Goal: Task Accomplishment & Management: Use online tool/utility

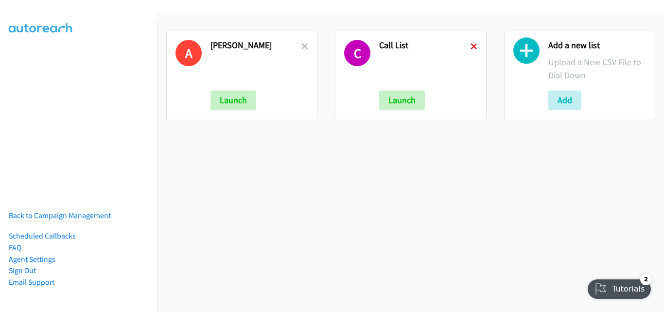
click at [471, 45] on icon at bounding box center [474, 47] width 7 height 7
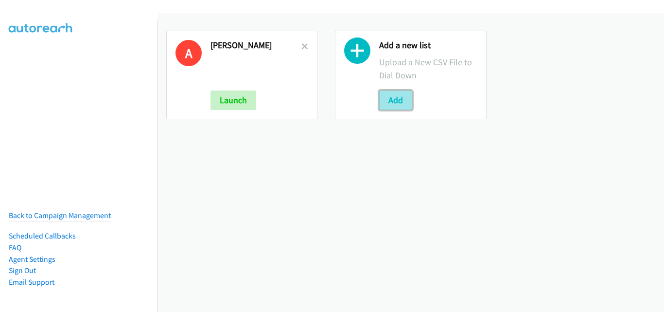
click at [395, 96] on button "Add" at bounding box center [395, 99] width 33 height 19
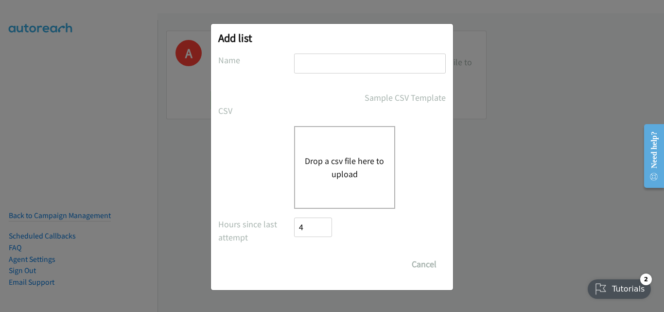
click at [345, 163] on button "Drop a csv file here to upload" at bounding box center [345, 167] width 80 height 26
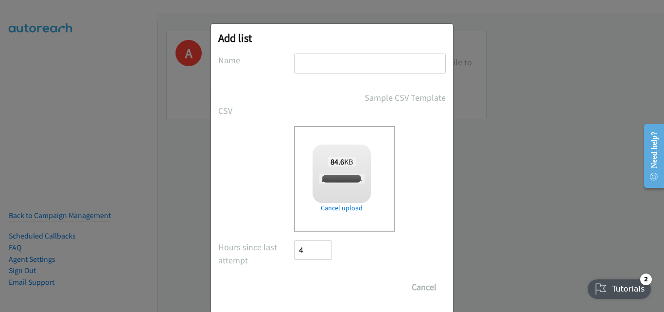
checkbox input "true"
click at [338, 60] on input "text" at bounding box center [370, 63] width 152 height 20
type input "call list"
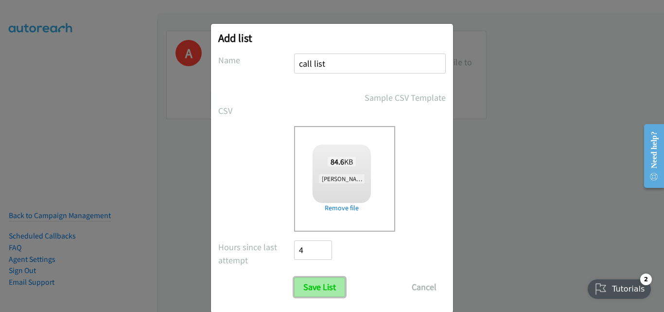
click at [332, 284] on input "Save List" at bounding box center [319, 286] width 51 height 19
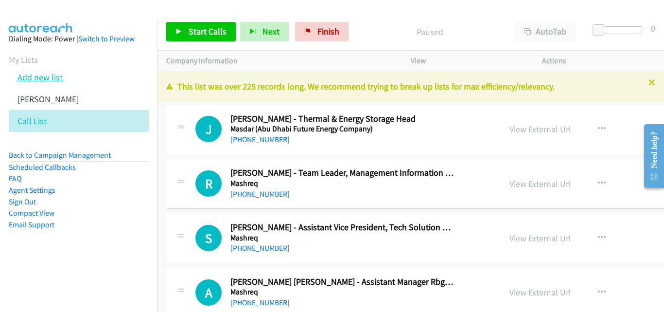
click at [35, 77] on link "Add new list" at bounding box center [39, 76] width 45 height 11
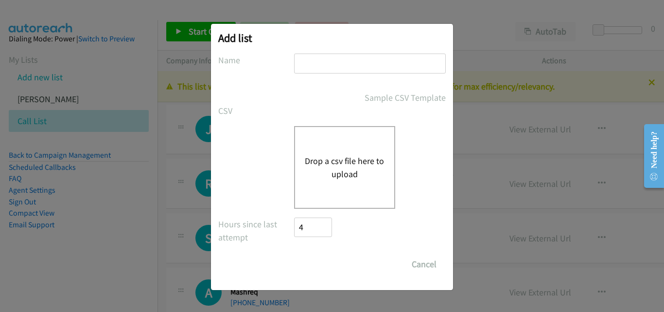
click at [339, 169] on button "Drop a csv file here to upload" at bounding box center [345, 167] width 80 height 26
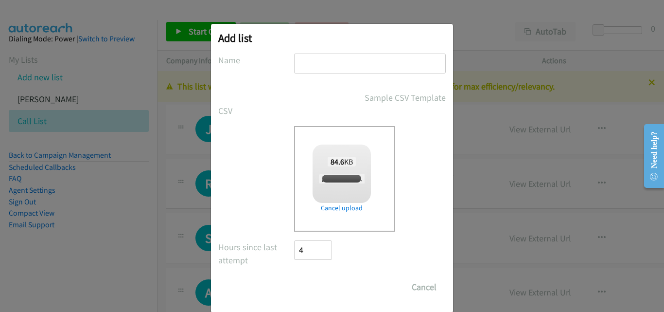
checkbox input "true"
click at [324, 67] on input "text" at bounding box center [370, 63] width 152 height 20
type input "day 2 list"
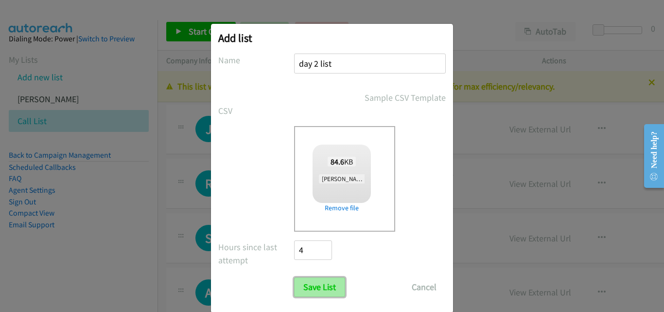
click at [333, 285] on input "Save List" at bounding box center [319, 286] width 51 height 19
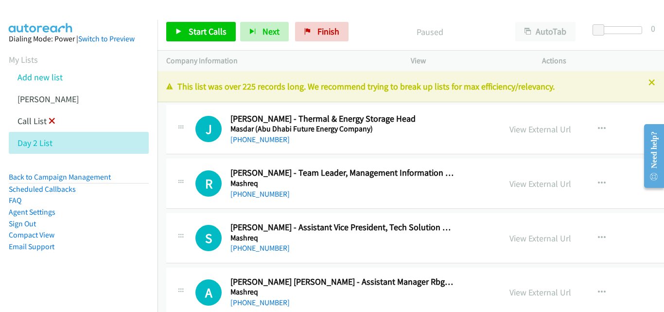
click at [51, 120] on icon at bounding box center [52, 121] width 7 height 7
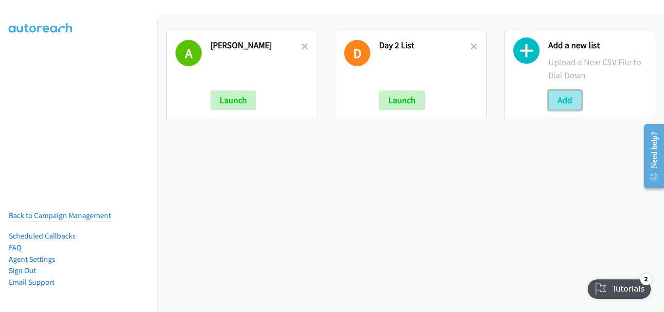
click at [548, 95] on button "Add" at bounding box center [564, 99] width 33 height 19
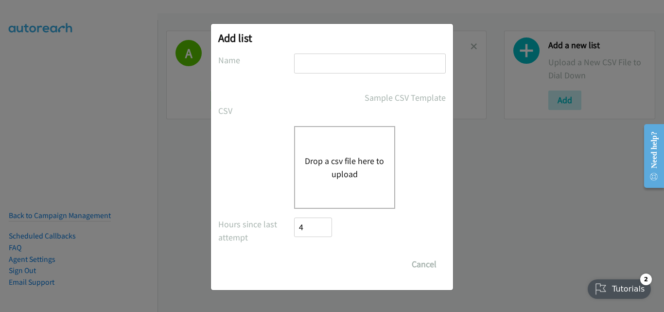
click at [330, 168] on button "Drop a csv file here to upload" at bounding box center [345, 167] width 80 height 26
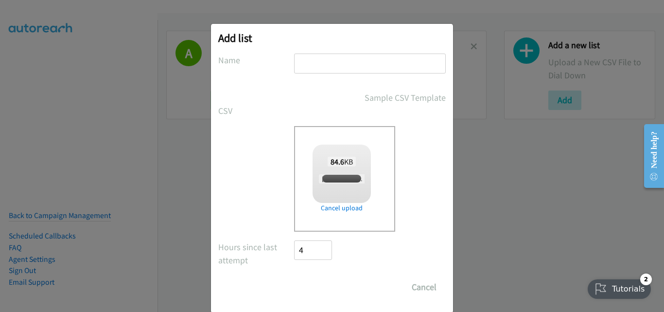
checkbox input "true"
click at [330, 63] on input "text" at bounding box center [370, 63] width 152 height 20
type input "call list"
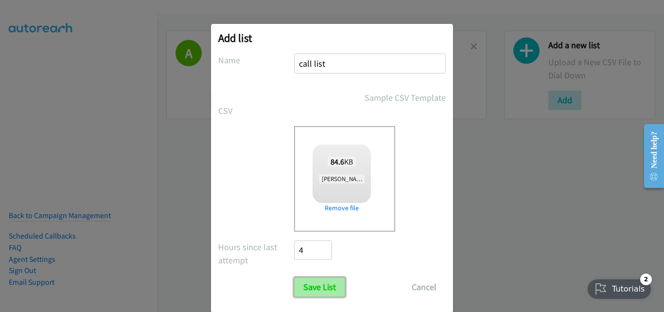
click at [325, 293] on input "Save List" at bounding box center [319, 286] width 51 height 19
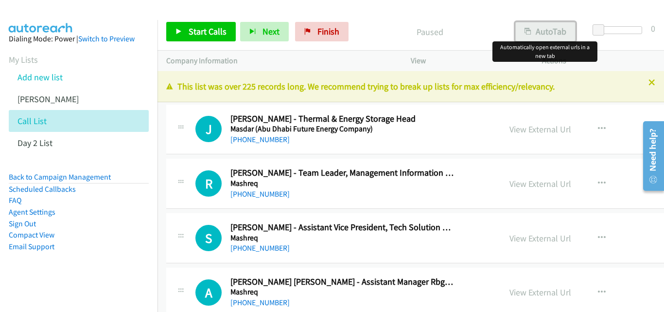
click at [548, 32] on button "AutoTab" at bounding box center [545, 31] width 60 height 19
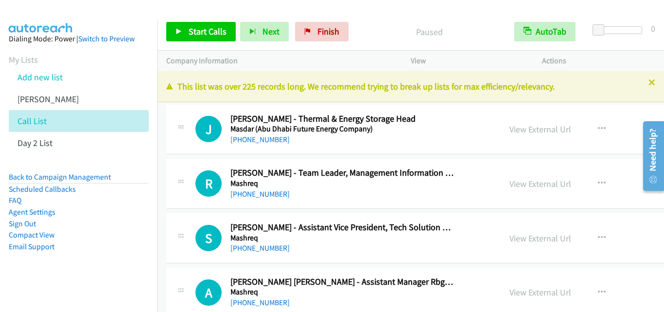
click at [383, 28] on p "Paused" at bounding box center [429, 31] width 135 height 13
click at [96, 268] on aside "Dialing Mode: Power | Switch to Preview My Lists Add new list Andrea Autoreach …" at bounding box center [78, 158] width 157 height 276
click at [181, 30] on icon at bounding box center [178, 32] width 7 height 7
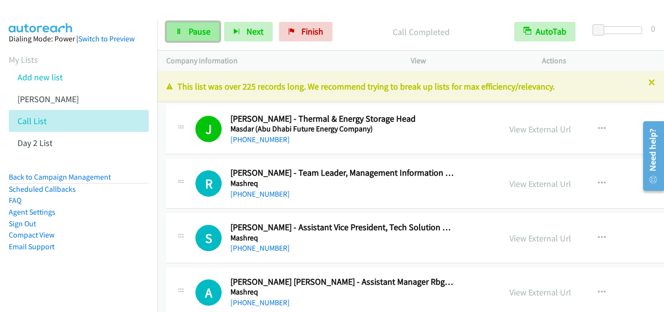
click at [176, 30] on icon at bounding box center [178, 32] width 7 height 7
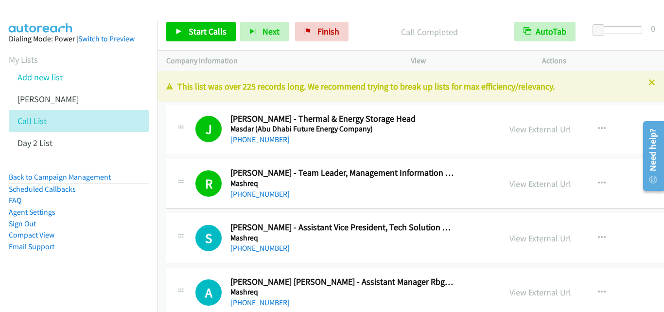
click at [377, 64] on p "Company Information" at bounding box center [279, 61] width 227 height 12
click at [176, 32] on icon at bounding box center [178, 32] width 7 height 7
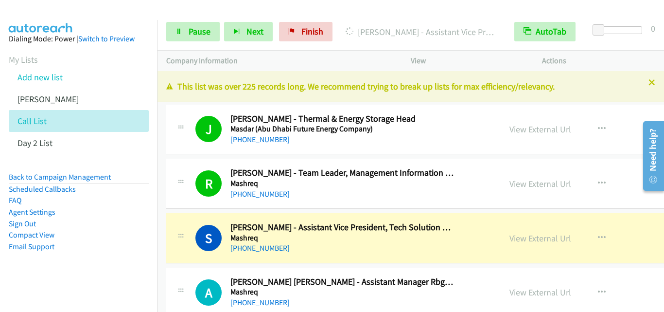
scroll to position [49, 0]
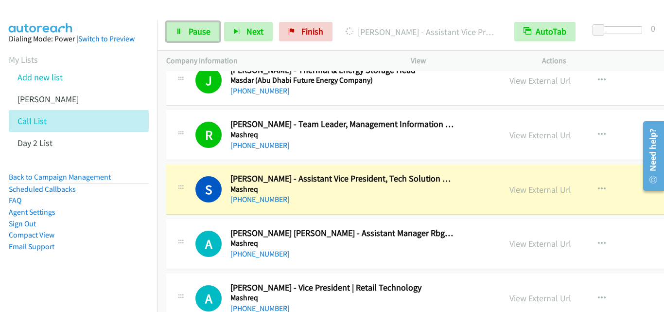
click at [176, 32] on icon at bounding box center [178, 32] width 7 height 7
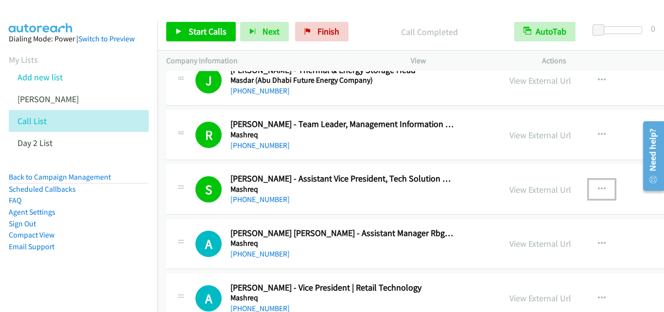
click at [598, 187] on icon "button" at bounding box center [602, 189] width 8 height 8
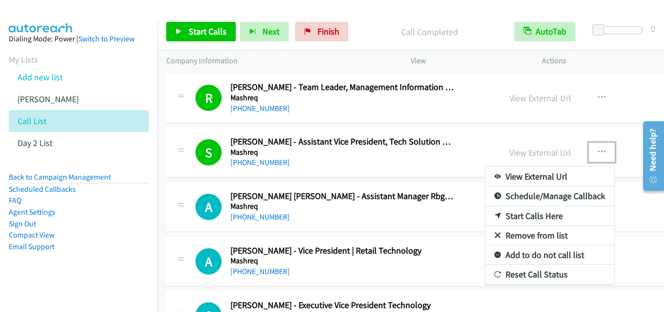
scroll to position [97, 0]
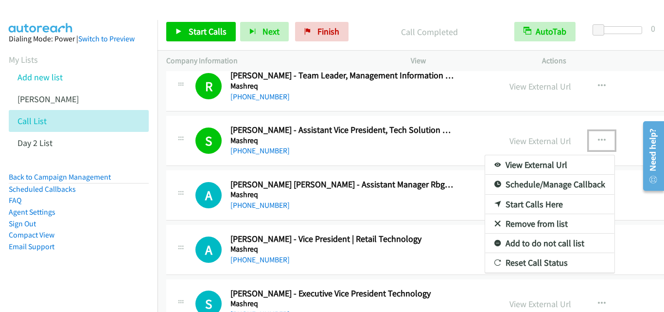
click at [373, 27] on div at bounding box center [332, 156] width 664 height 312
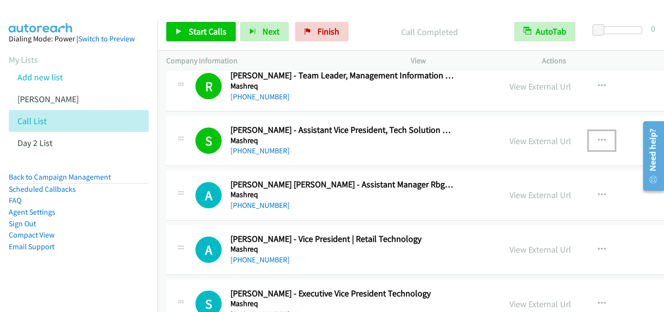
click at [372, 209] on div "+971 50 275 2062" at bounding box center [341, 205] width 223 height 12
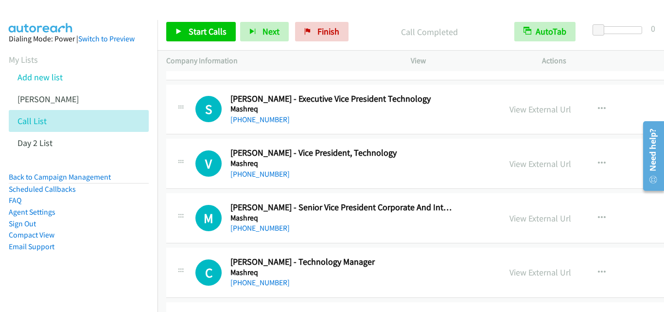
scroll to position [0, 0]
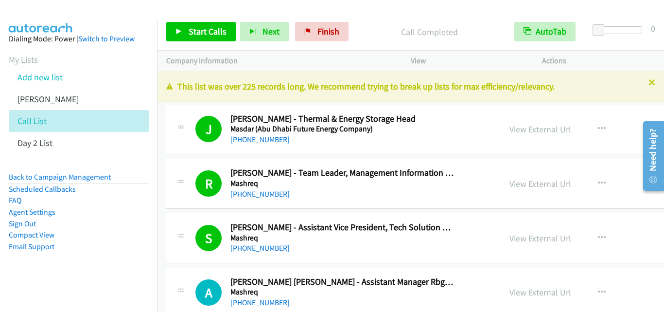
drag, startPoint x: 380, startPoint y: 28, endPoint x: 370, endPoint y: 31, distance: 9.7
click at [380, 28] on p "Call Completed" at bounding box center [429, 31] width 135 height 13
click at [177, 30] on icon at bounding box center [178, 32] width 7 height 7
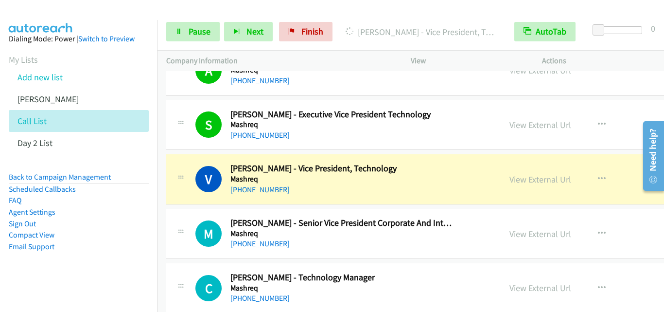
scroll to position [292, 0]
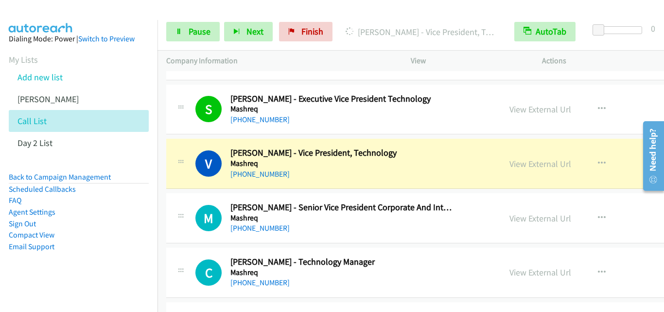
click at [401, 297] on div "C Callback Scheduled Christo Augustine - Technology Manager Mashreq Asia/Dubai …" at bounding box center [482, 272] width 633 height 50
click at [177, 31] on icon at bounding box center [178, 32] width 7 height 7
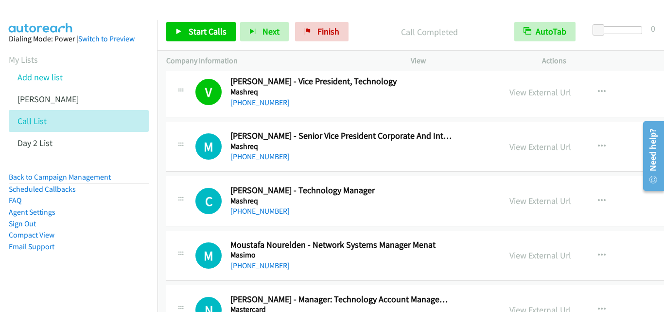
scroll to position [340, 0]
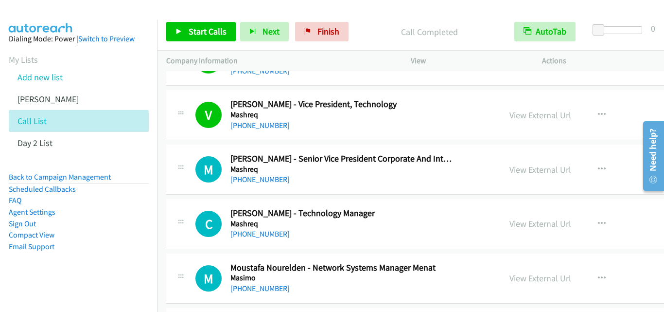
click at [388, 16] on div "Start Calls Pause Next Finish Call Completed AutoTab AutoTab 0" at bounding box center [410, 31] width 507 height 37
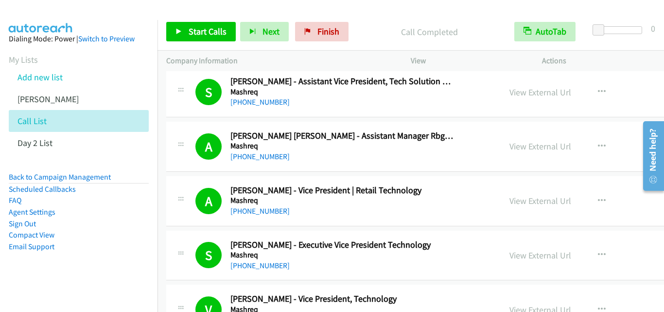
scroll to position [49, 0]
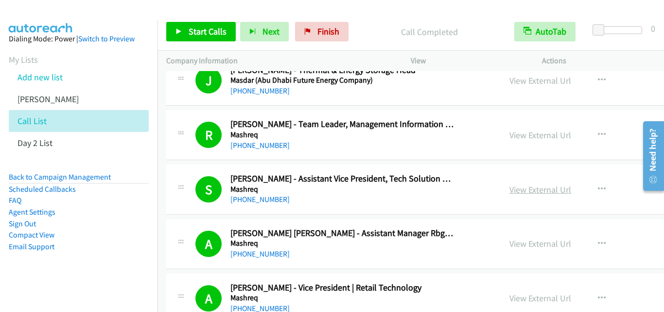
click at [529, 187] on link "View External Url" at bounding box center [540, 189] width 62 height 11
click at [375, 24] on div "Call Completed" at bounding box center [429, 31] width 153 height 19
click at [42, 76] on link "Add new list" at bounding box center [39, 76] width 45 height 11
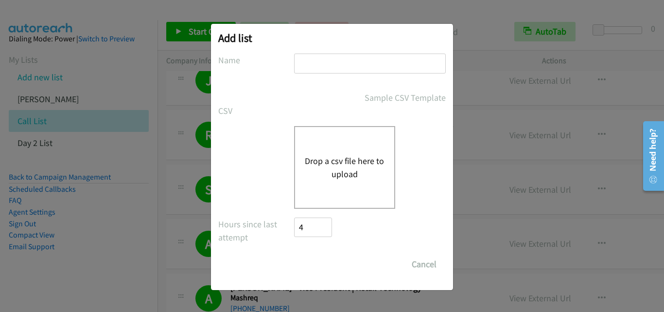
click at [335, 170] on button "Drop a csv file here to upload" at bounding box center [345, 167] width 80 height 26
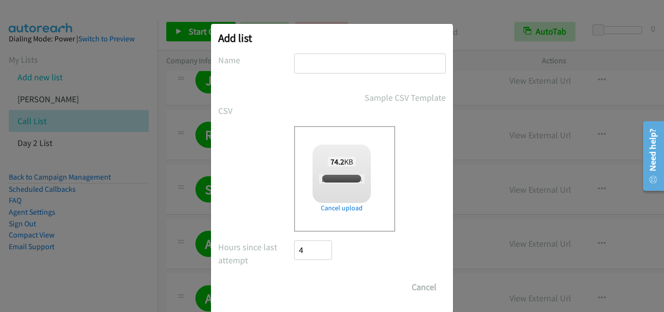
click at [312, 63] on input "text" at bounding box center [370, 63] width 152 height 20
type input "3"
checkbox input "true"
type input "3"
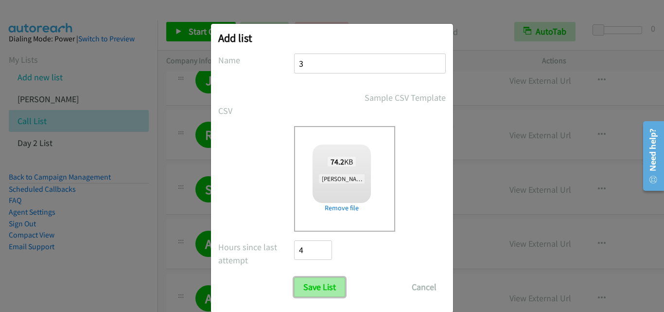
click at [316, 288] on input "Save List" at bounding box center [319, 286] width 51 height 19
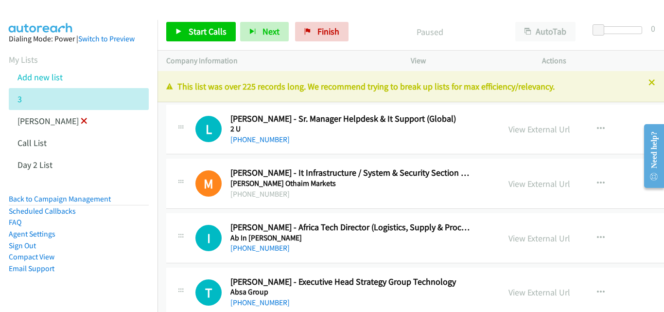
click at [87, 120] on icon at bounding box center [84, 121] width 7 height 7
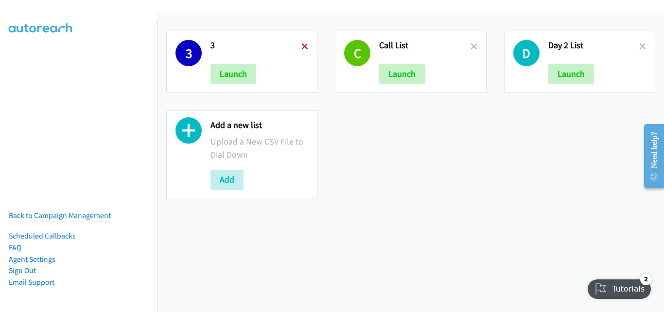
click at [302, 46] on icon at bounding box center [304, 47] width 7 height 7
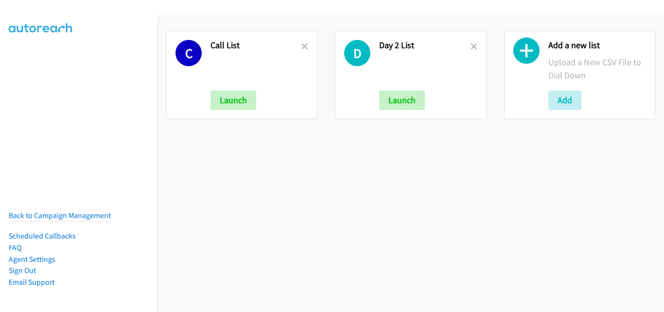
click at [302, 46] on icon at bounding box center [304, 47] width 7 height 7
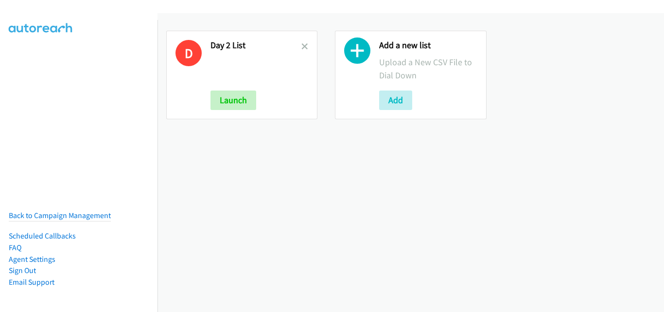
click at [302, 46] on icon at bounding box center [304, 47] width 7 height 7
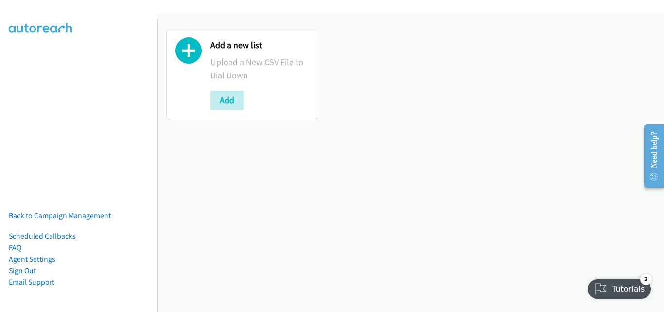
click at [35, 156] on nav "Back to Campaign Management Scheduled Callbacks FAQ Agent Settings Sign Out Com…" at bounding box center [79, 176] width 158 height 312
click at [230, 94] on button "Add" at bounding box center [226, 99] width 33 height 19
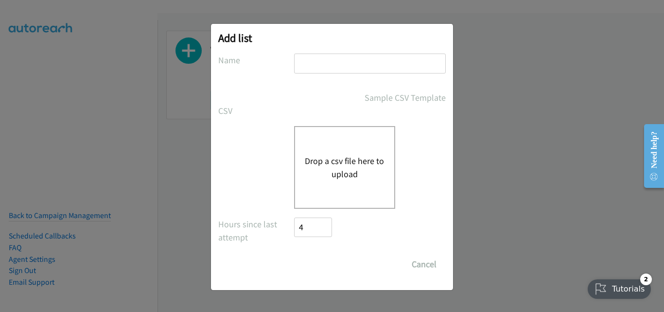
click at [355, 175] on button "Drop a csv file here to upload" at bounding box center [345, 167] width 80 height 26
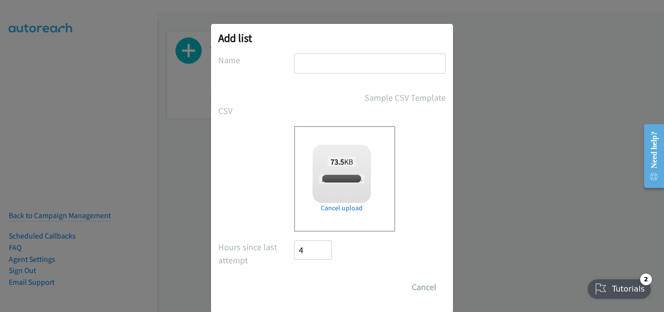
checkbox input "true"
click at [322, 62] on input "text" at bounding box center [370, 63] width 152 height 20
type input "call list"
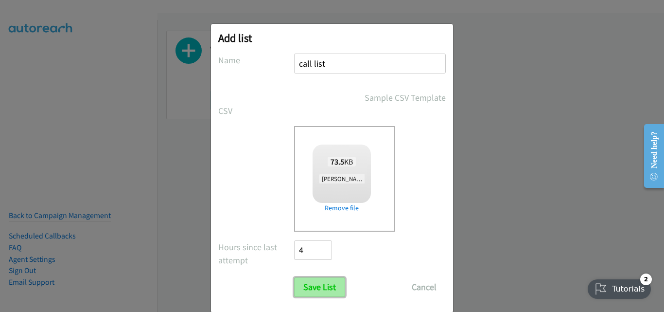
click at [326, 289] on input "Save List" at bounding box center [319, 286] width 51 height 19
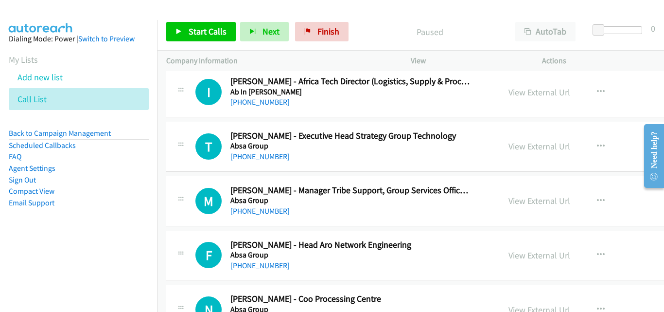
scroll to position [194, 0]
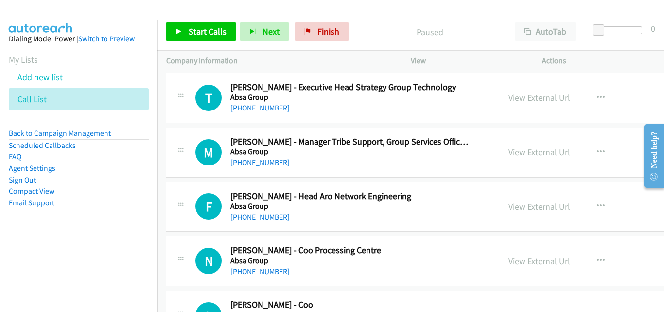
drag, startPoint x: 453, startPoint y: 35, endPoint x: 516, endPoint y: 48, distance: 64.6
click at [453, 35] on p "Paused" at bounding box center [430, 31] width 136 height 13
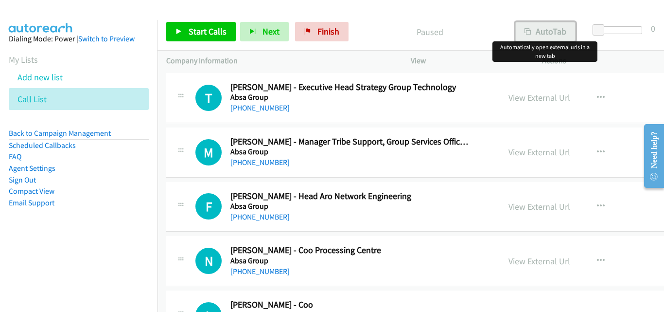
click at [534, 35] on button "AutoTab" at bounding box center [545, 31] width 60 height 19
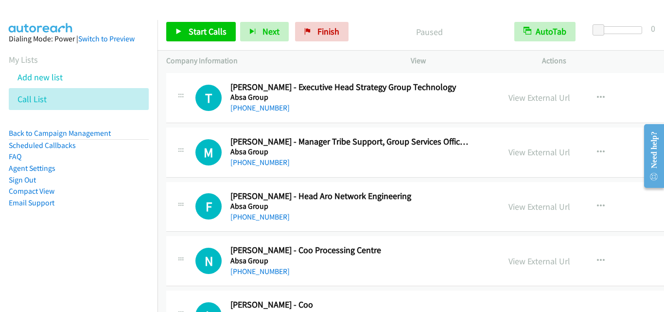
click at [381, 15] on div "Start Calls Pause Next Finish Paused AutoTab AutoTab 0" at bounding box center [410, 31] width 507 height 37
click at [175, 32] on icon at bounding box center [178, 32] width 7 height 7
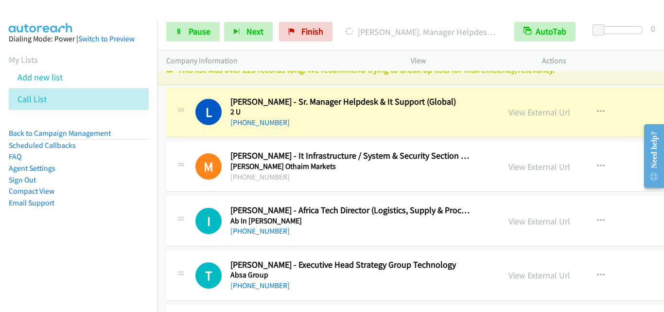
scroll to position [0, 0]
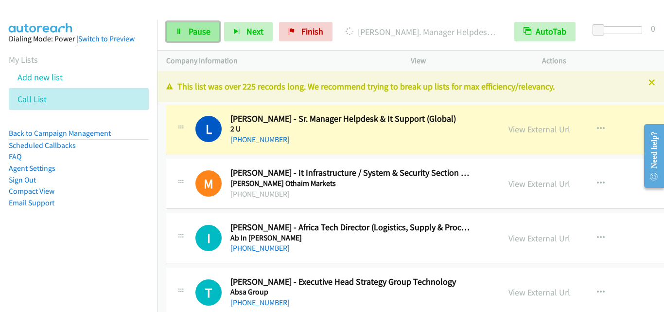
click at [181, 34] on icon at bounding box center [178, 32] width 7 height 7
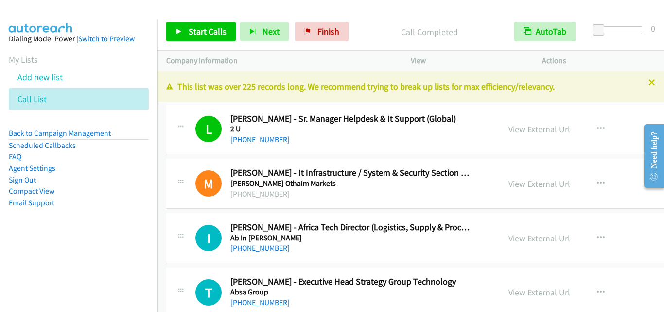
click at [376, 32] on p "Call Completed" at bounding box center [429, 31] width 135 height 13
click at [176, 31] on icon at bounding box center [178, 32] width 7 height 7
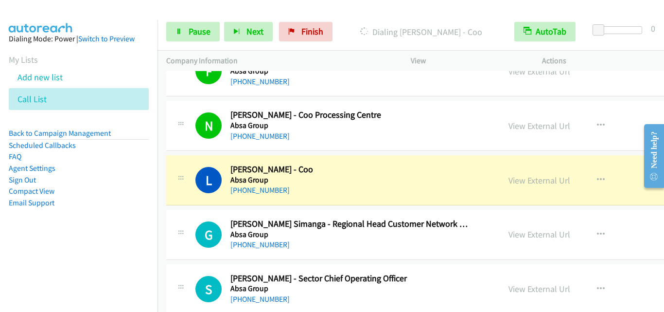
scroll to position [340, 0]
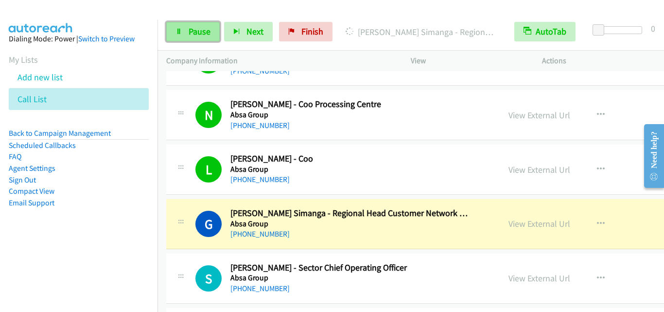
click at [179, 30] on icon at bounding box center [178, 32] width 7 height 7
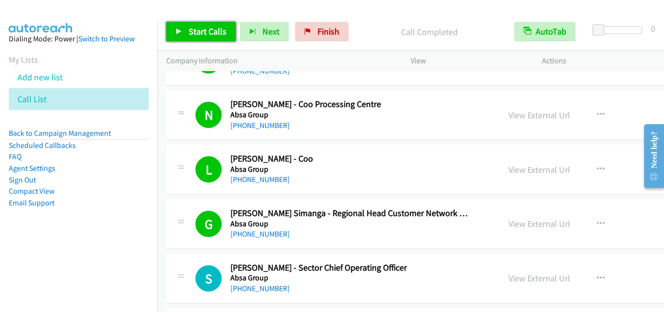
click at [180, 34] on icon at bounding box center [178, 32] width 7 height 7
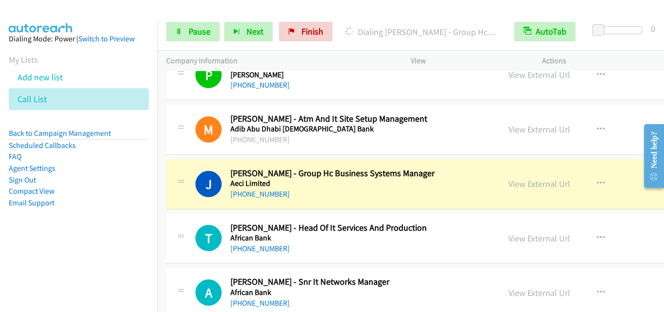
scroll to position [778, 0]
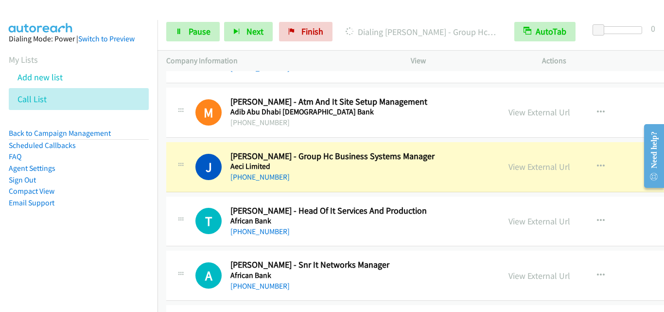
click at [284, 296] on div "A Callback Scheduled [PERSON_NAME] - Snr It Networks Manager African Bank [GEOG…" at bounding box center [482, 275] width 632 height 50
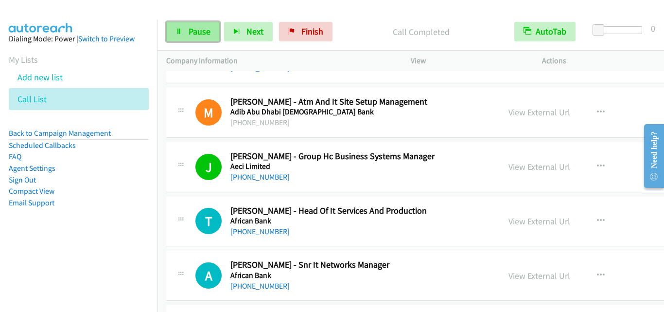
click at [187, 31] on link "Pause" at bounding box center [192, 31] width 53 height 19
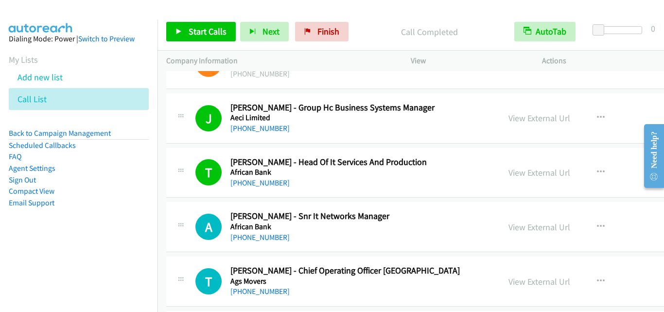
scroll to position [875, 0]
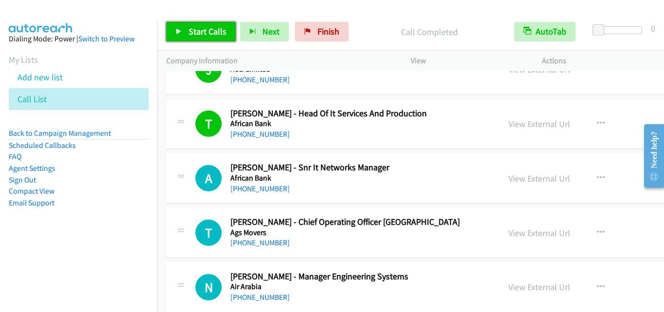
click at [175, 27] on link "Start Calls" at bounding box center [201, 31] width 70 height 19
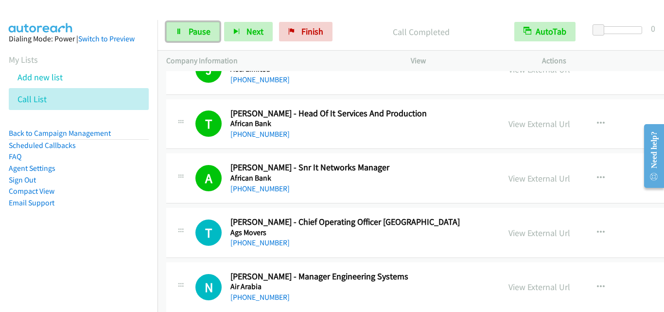
drag, startPoint x: 179, startPoint y: 29, endPoint x: 214, endPoint y: 61, distance: 47.5
click at [179, 29] on icon at bounding box center [178, 32] width 7 height 7
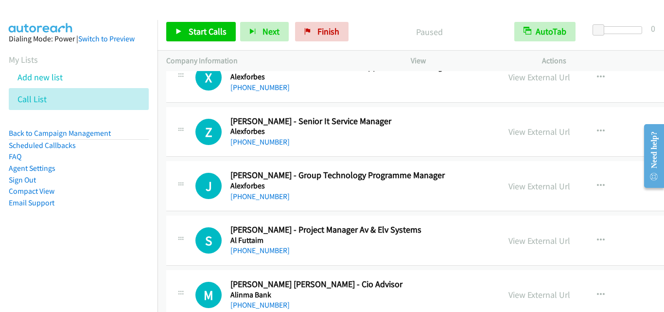
scroll to position [1410, 0]
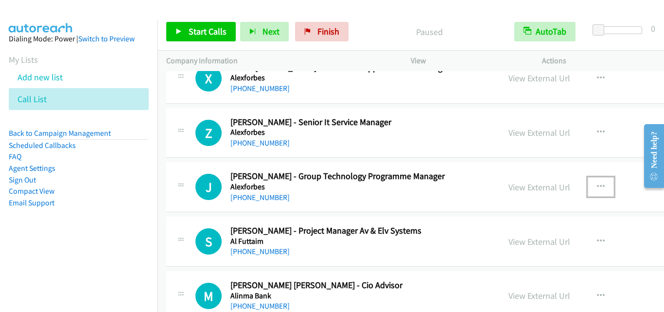
click at [597, 186] on icon "button" at bounding box center [601, 187] width 8 height 8
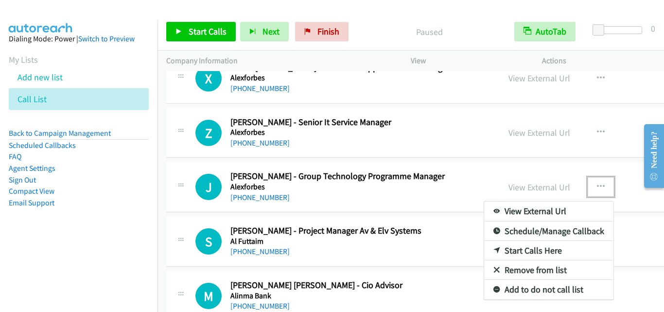
click at [520, 250] on link "Start Calls Here" at bounding box center [548, 250] width 129 height 19
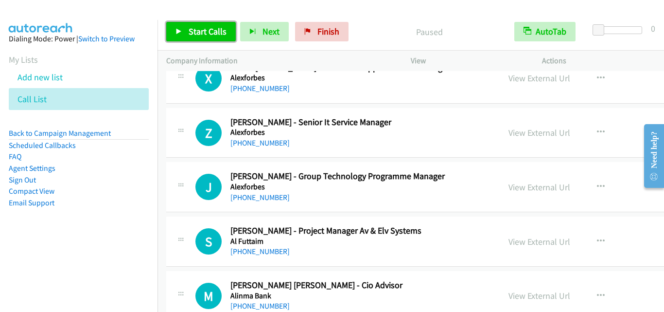
click at [176, 27] on link "Start Calls" at bounding box center [201, 31] width 70 height 19
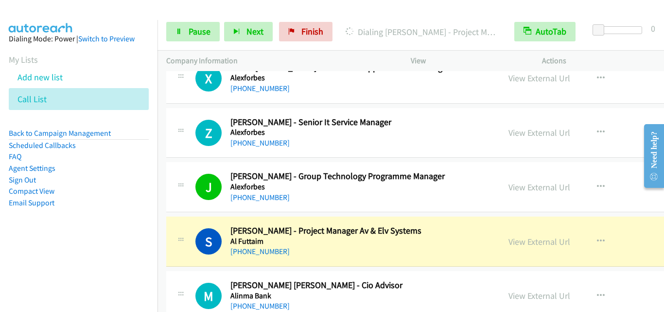
scroll to position [1458, 0]
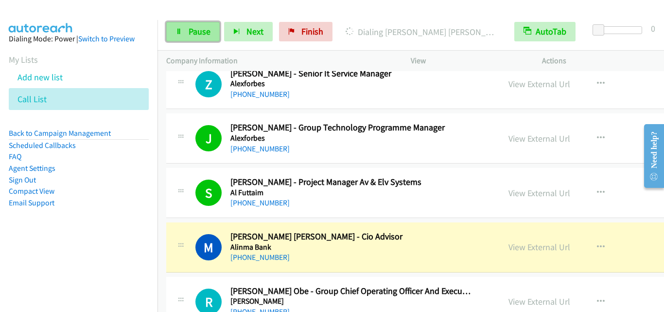
click at [180, 32] on icon at bounding box center [178, 32] width 7 height 7
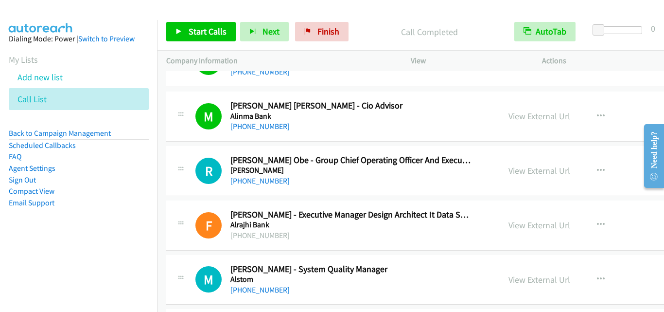
scroll to position [1604, 0]
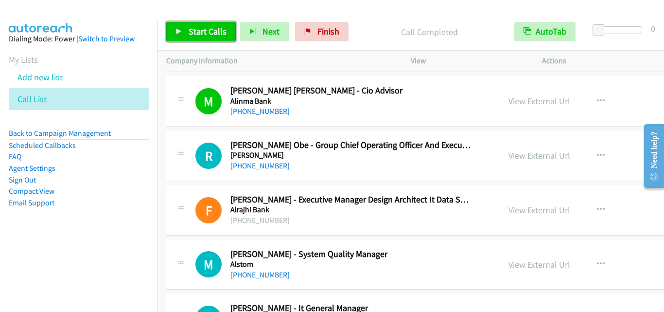
click at [177, 29] on icon at bounding box center [178, 32] width 7 height 7
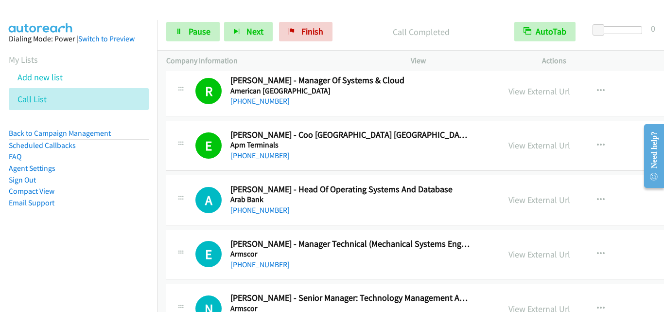
scroll to position [1896, 0]
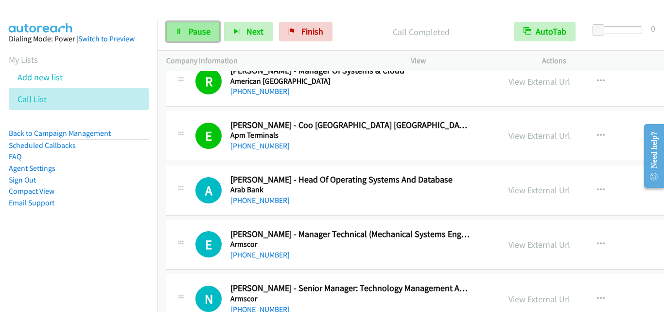
click at [175, 27] on link "Pause" at bounding box center [192, 31] width 53 height 19
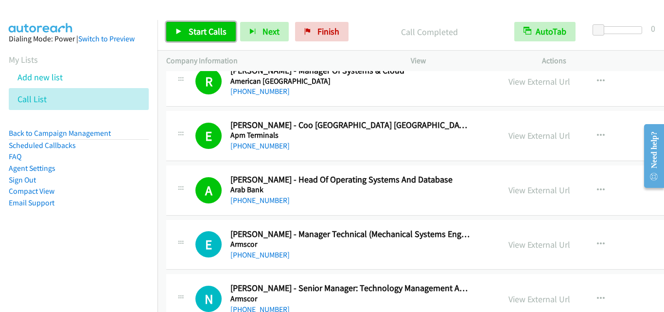
click at [174, 29] on link "Start Calls" at bounding box center [201, 31] width 70 height 19
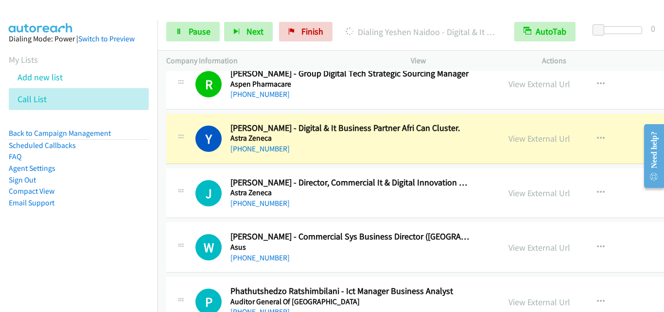
scroll to position [2236, 0]
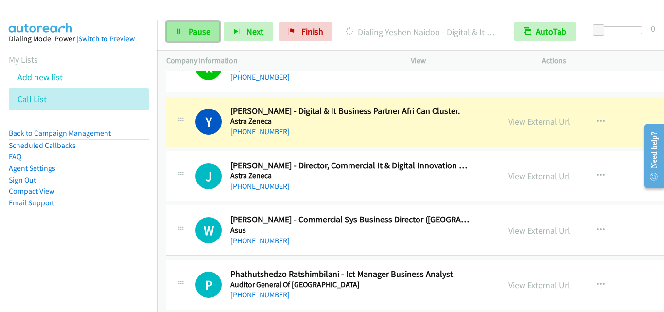
click at [177, 32] on icon at bounding box center [178, 32] width 7 height 7
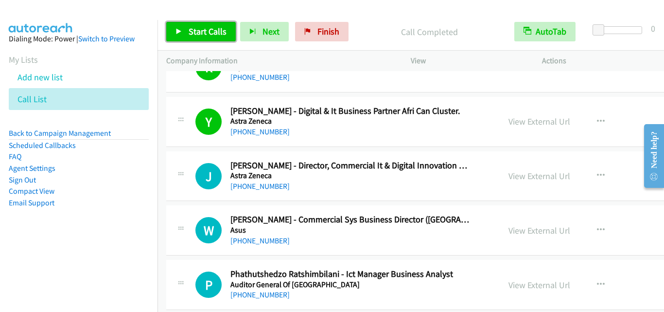
click at [179, 30] on icon at bounding box center [178, 32] width 7 height 7
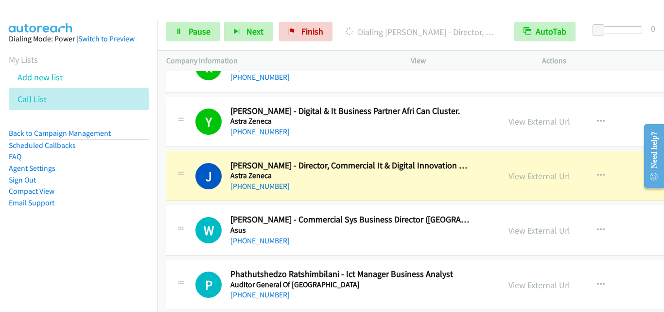
scroll to position [2285, 0]
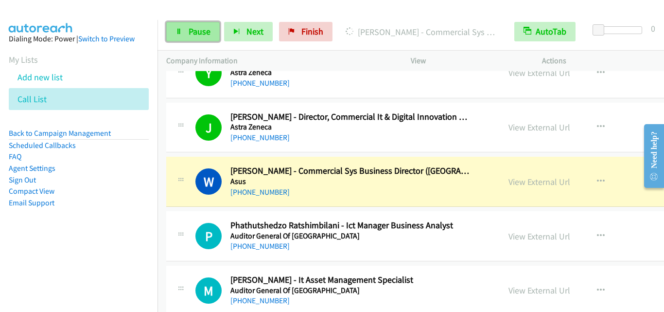
click at [175, 29] on icon at bounding box center [178, 32] width 7 height 7
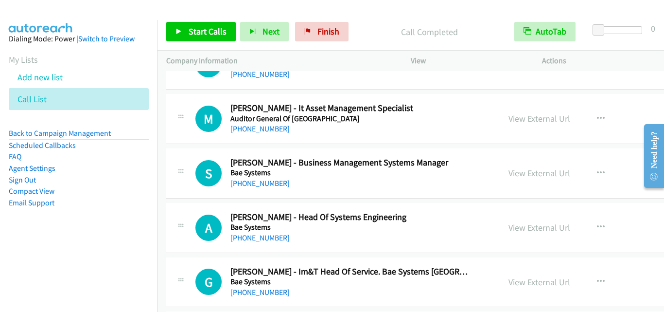
scroll to position [2479, 0]
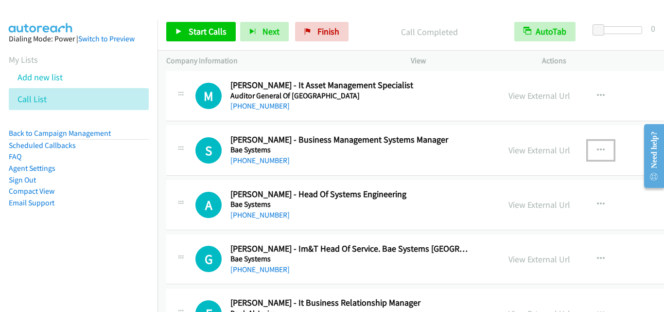
click at [597, 148] on icon "button" at bounding box center [601, 150] width 8 height 8
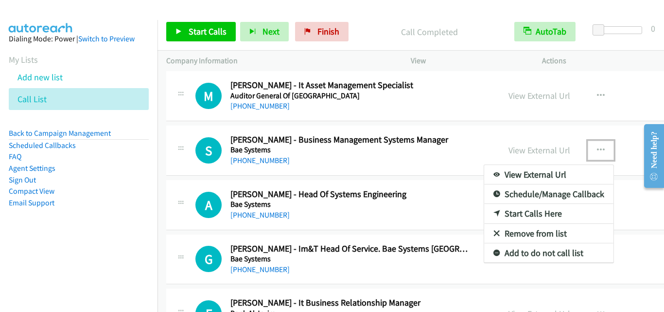
click at [514, 213] on link "Start Calls Here" at bounding box center [548, 213] width 129 height 19
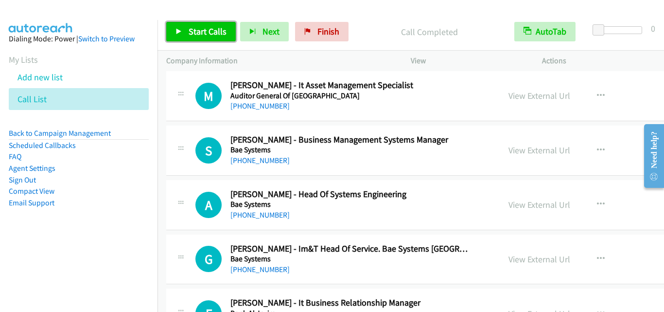
click at [180, 31] on icon at bounding box center [178, 32] width 7 height 7
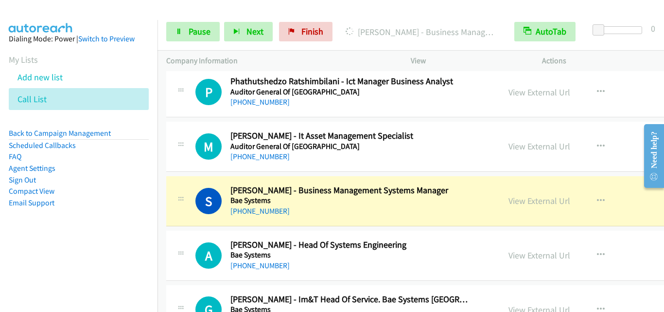
scroll to position [2430, 0]
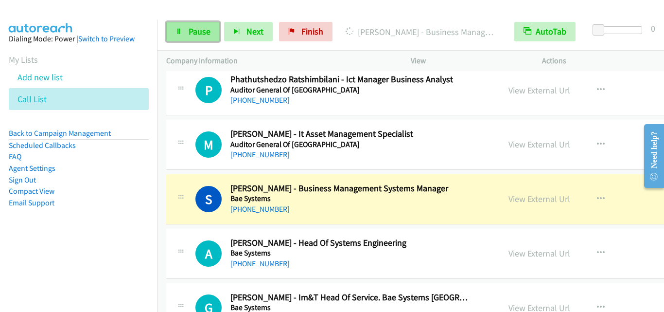
click at [176, 30] on icon at bounding box center [178, 32] width 7 height 7
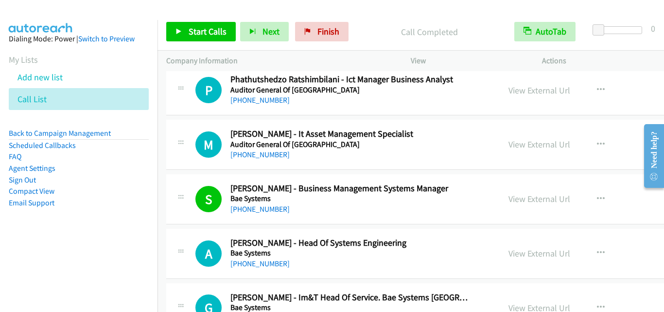
scroll to position [2479, 0]
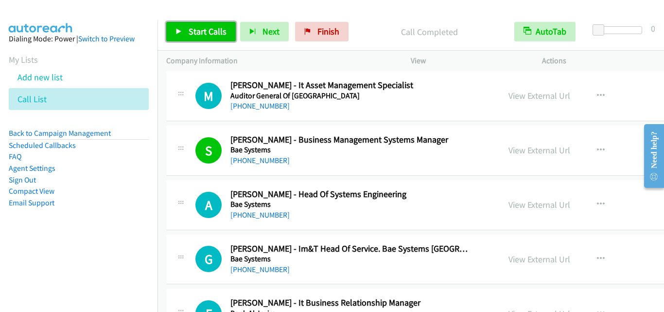
click at [177, 30] on icon at bounding box center [178, 32] width 7 height 7
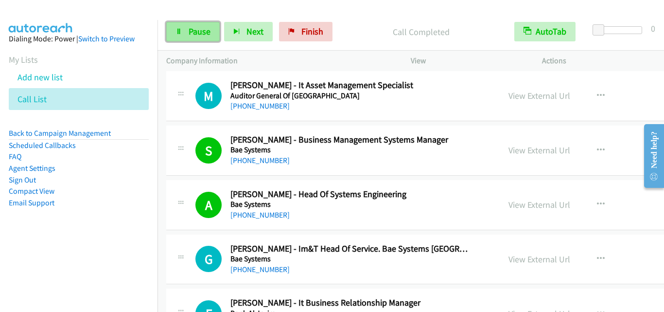
click at [176, 31] on icon at bounding box center [178, 32] width 7 height 7
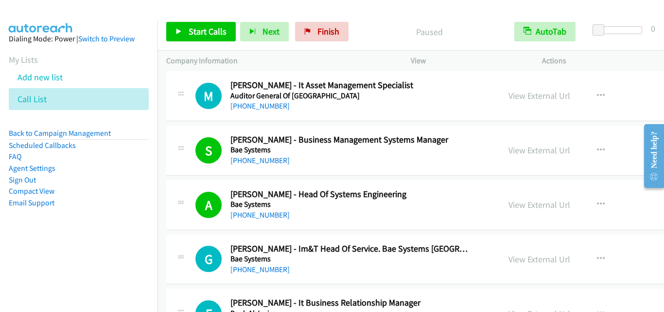
click at [357, 223] on div "A Callback Scheduled [PERSON_NAME] - Head Of Systems Engineering Bae Systems [G…" at bounding box center [482, 205] width 632 height 50
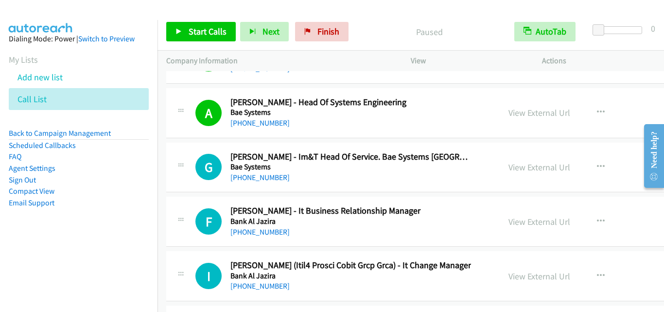
scroll to position [2576, 0]
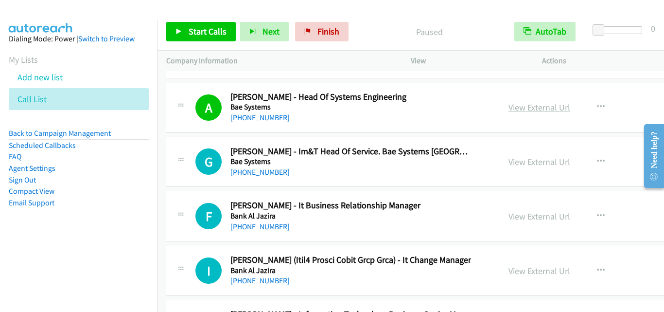
click at [508, 112] on link "View External Url" at bounding box center [539, 107] width 62 height 11
click at [372, 29] on p "Paused" at bounding box center [429, 31] width 135 height 13
click at [177, 31] on icon at bounding box center [178, 32] width 7 height 7
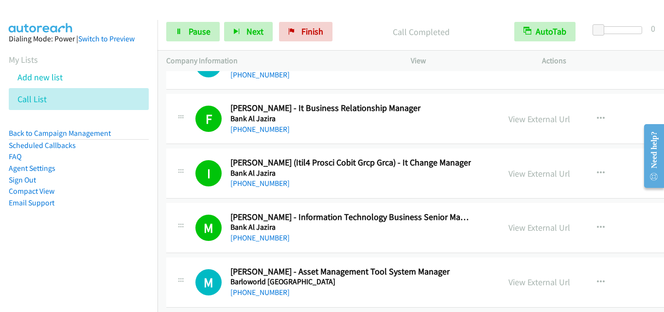
scroll to position [2722, 0]
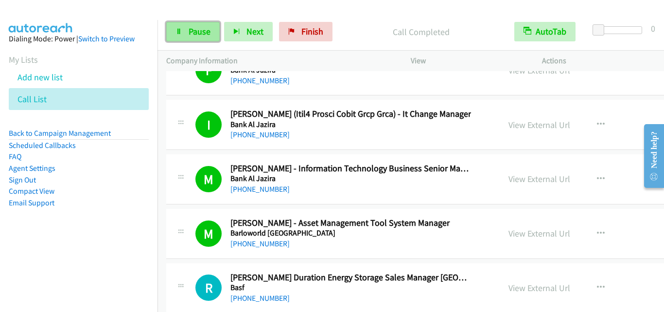
click at [175, 27] on link "Pause" at bounding box center [192, 31] width 53 height 19
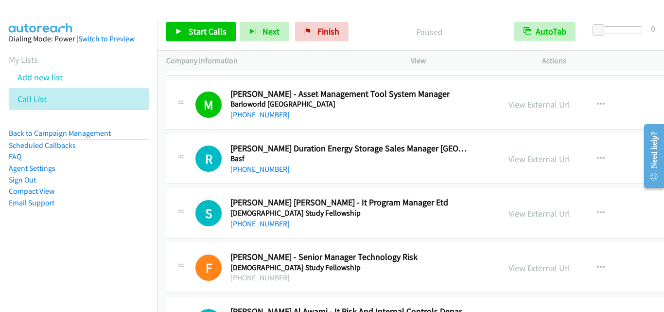
scroll to position [2868, 0]
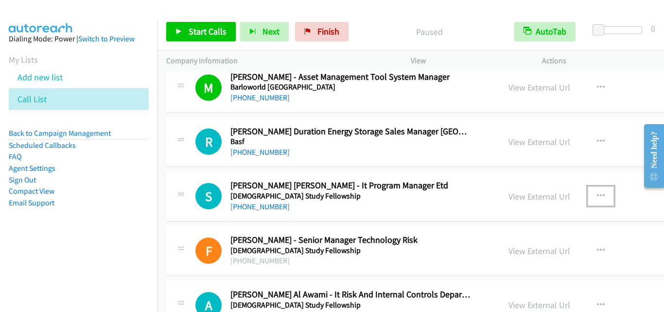
click at [597, 194] on icon "button" at bounding box center [601, 196] width 8 height 8
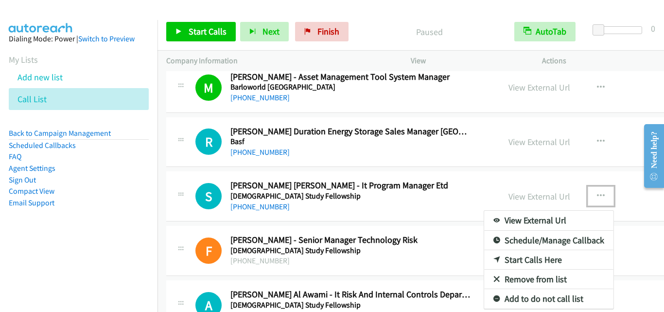
click at [484, 260] on link "Start Calls Here" at bounding box center [548, 259] width 129 height 19
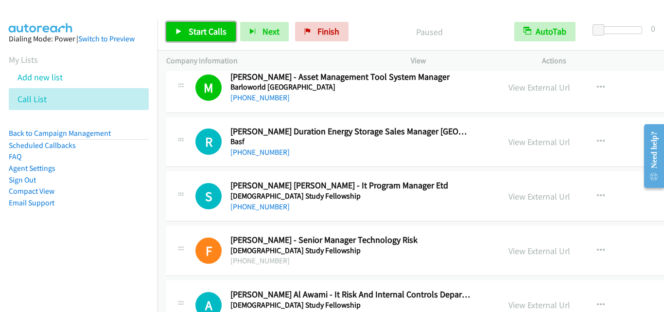
click at [175, 30] on icon at bounding box center [178, 32] width 7 height 7
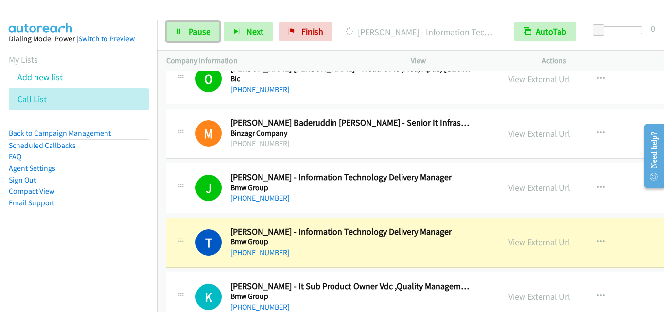
scroll to position [3305, 0]
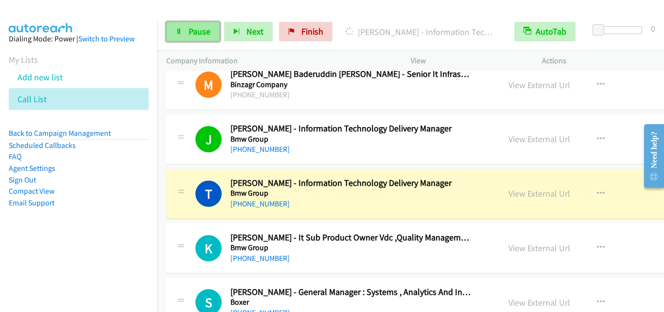
click at [181, 32] on icon at bounding box center [178, 32] width 7 height 7
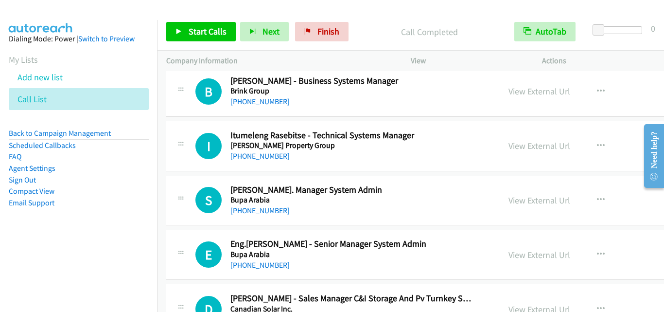
scroll to position [3694, 0]
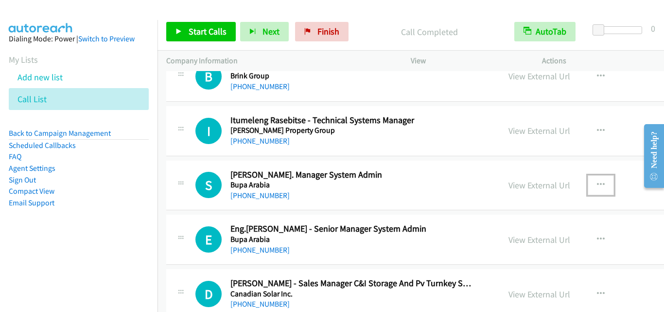
click at [597, 183] on icon "button" at bounding box center [601, 185] width 8 height 8
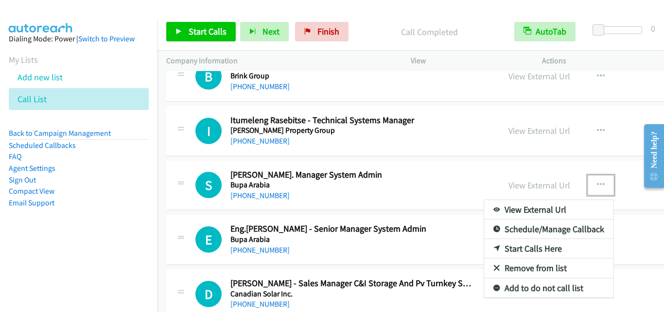
click at [521, 247] on link "Start Calls Here" at bounding box center [548, 248] width 129 height 19
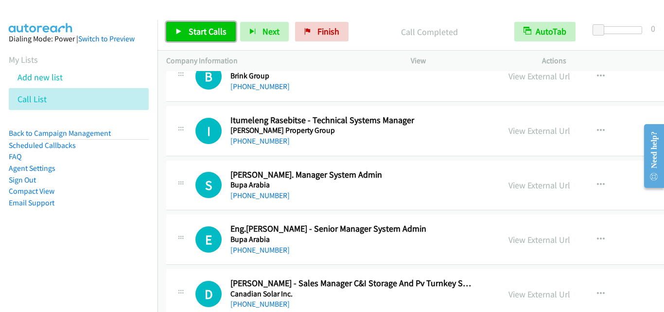
click at [176, 29] on icon at bounding box center [178, 32] width 7 height 7
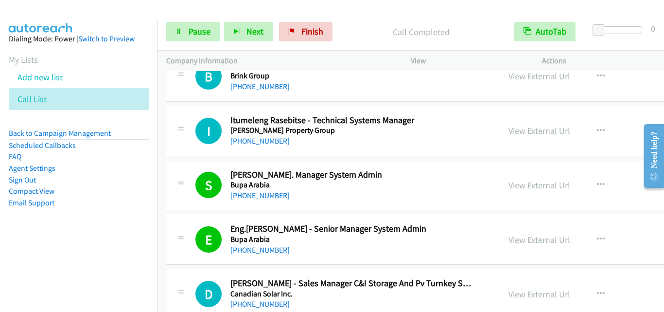
scroll to position [3743, 0]
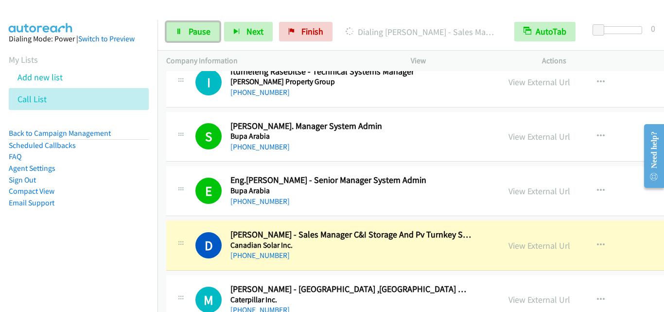
drag, startPoint x: 176, startPoint y: 32, endPoint x: 240, endPoint y: 0, distance: 71.1
click at [177, 32] on icon at bounding box center [178, 32] width 7 height 7
